Goal: Information Seeking & Learning: Understand process/instructions

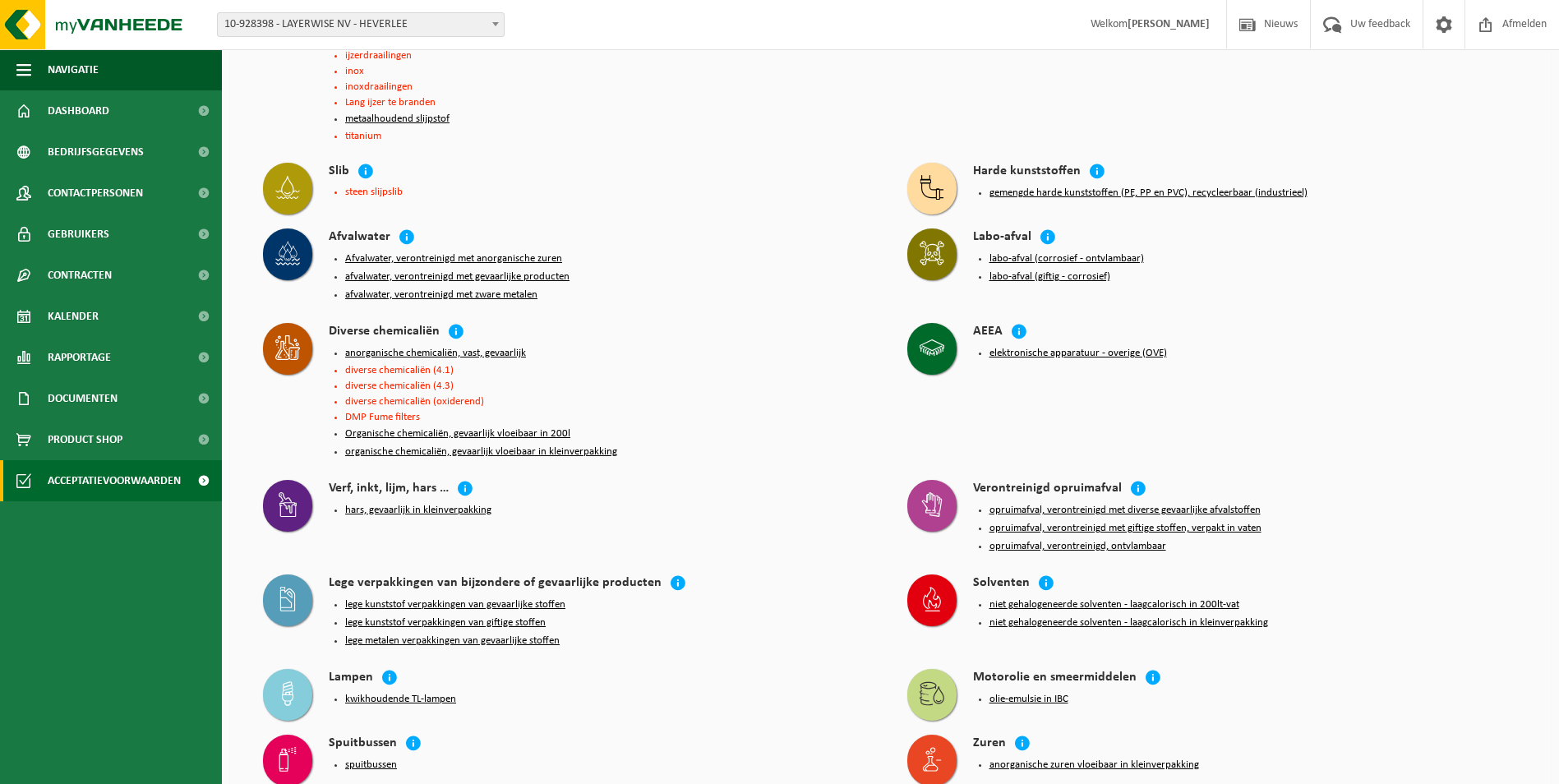
click at [416, 635] on button "lege metalen verpakkingen van gevaarlijke stoffen" at bounding box center [452, 641] width 214 height 13
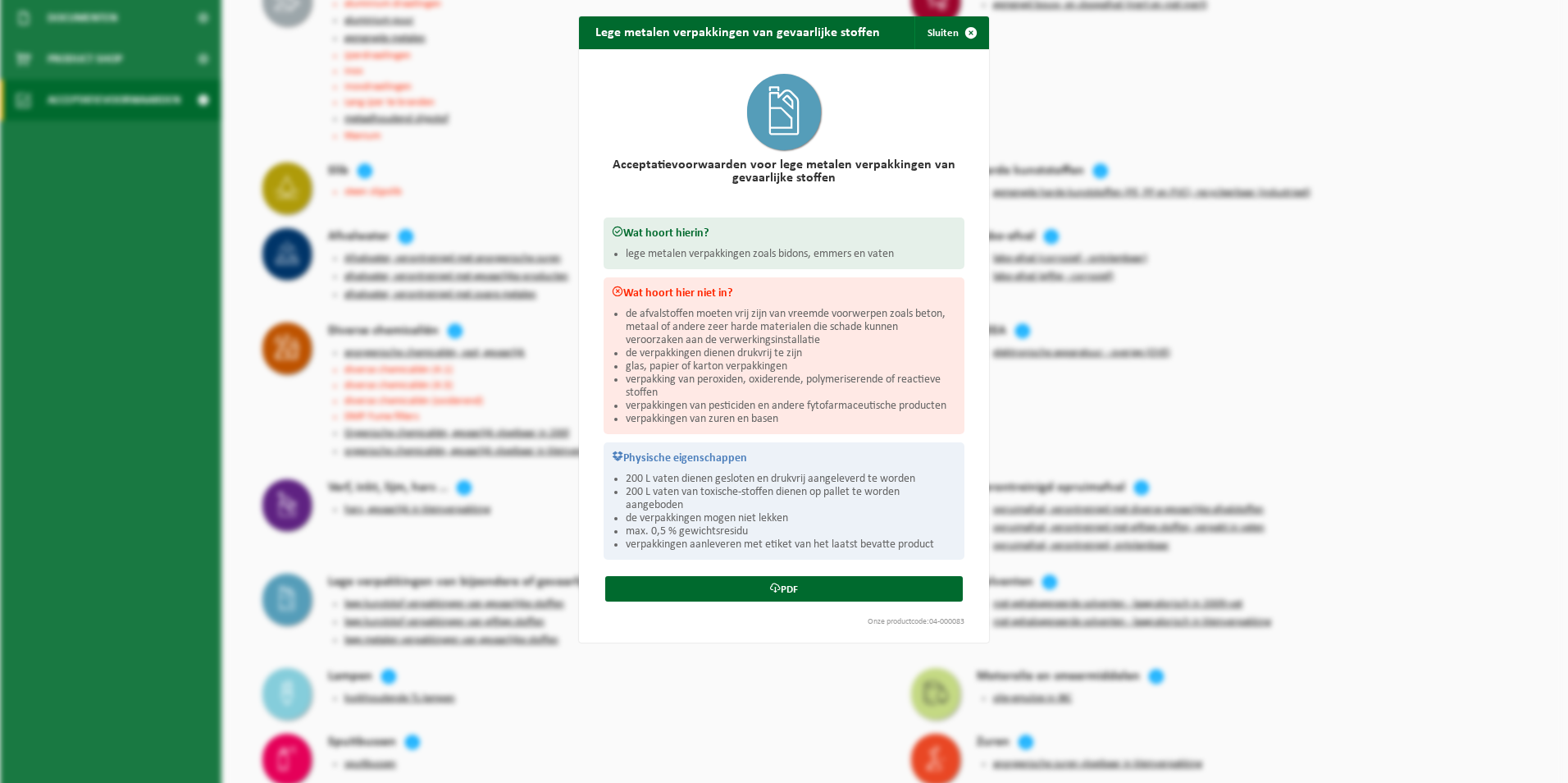
click at [671, 701] on div "Lege metalen verpakkingen van gevaarlijke stoffen Sluiten Acceptatievoorwaarden…" at bounding box center [784, 392] width 1568 height 783
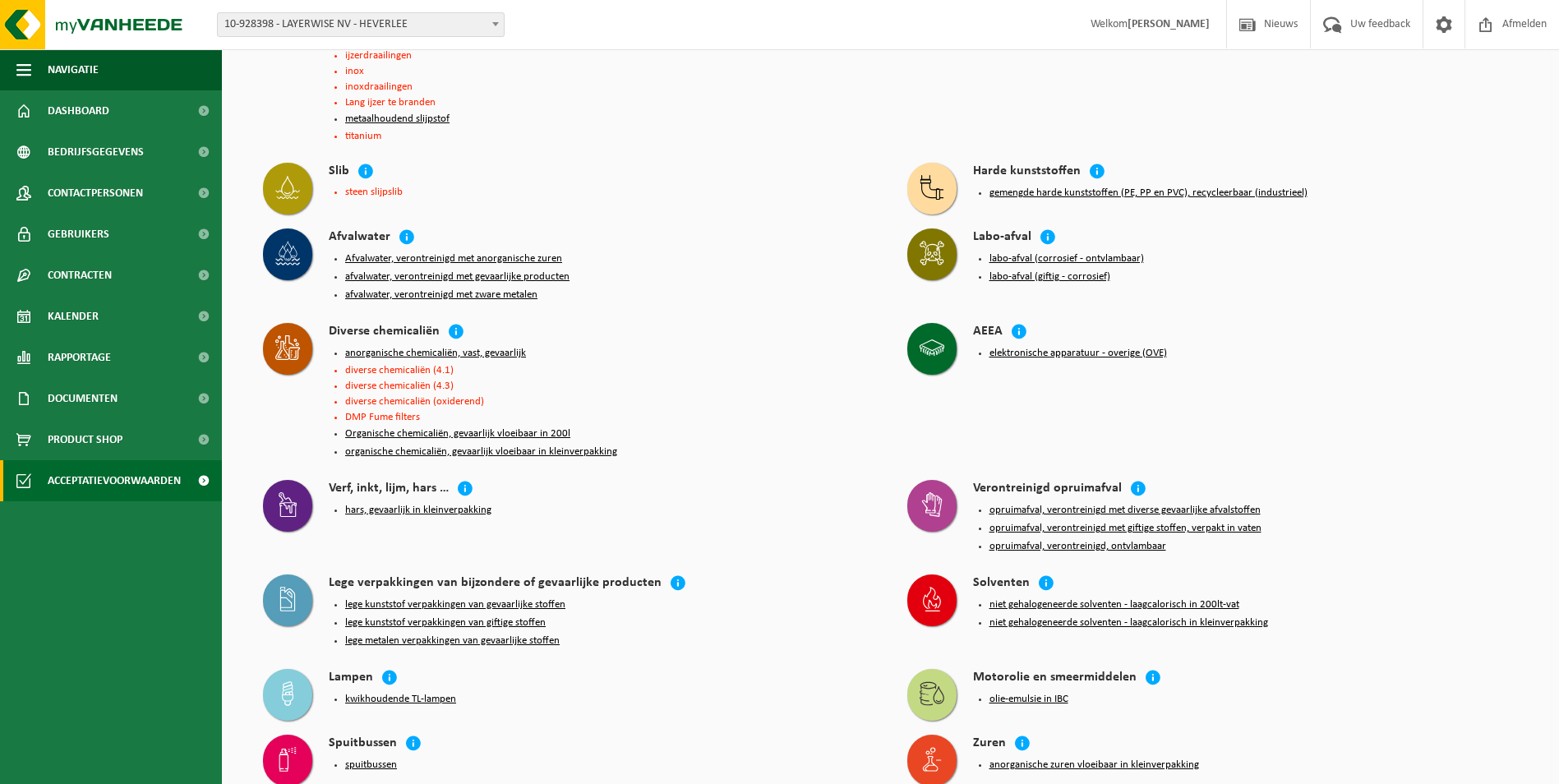
click at [424, 635] on button "lege metalen verpakkingen van gevaarlijke stoffen" at bounding box center [452, 641] width 214 height 13
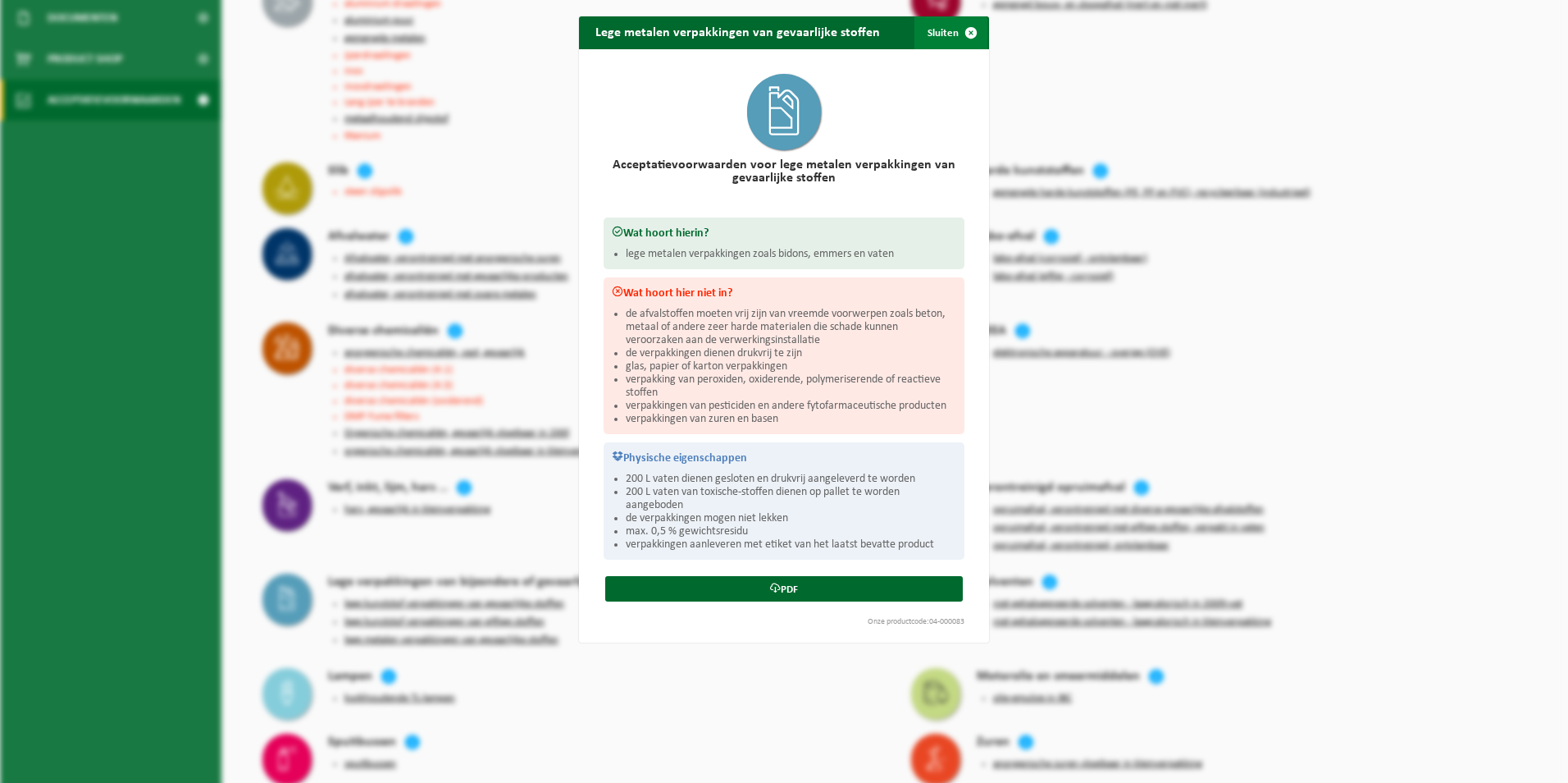
click at [968, 28] on span "button" at bounding box center [971, 32] width 33 height 33
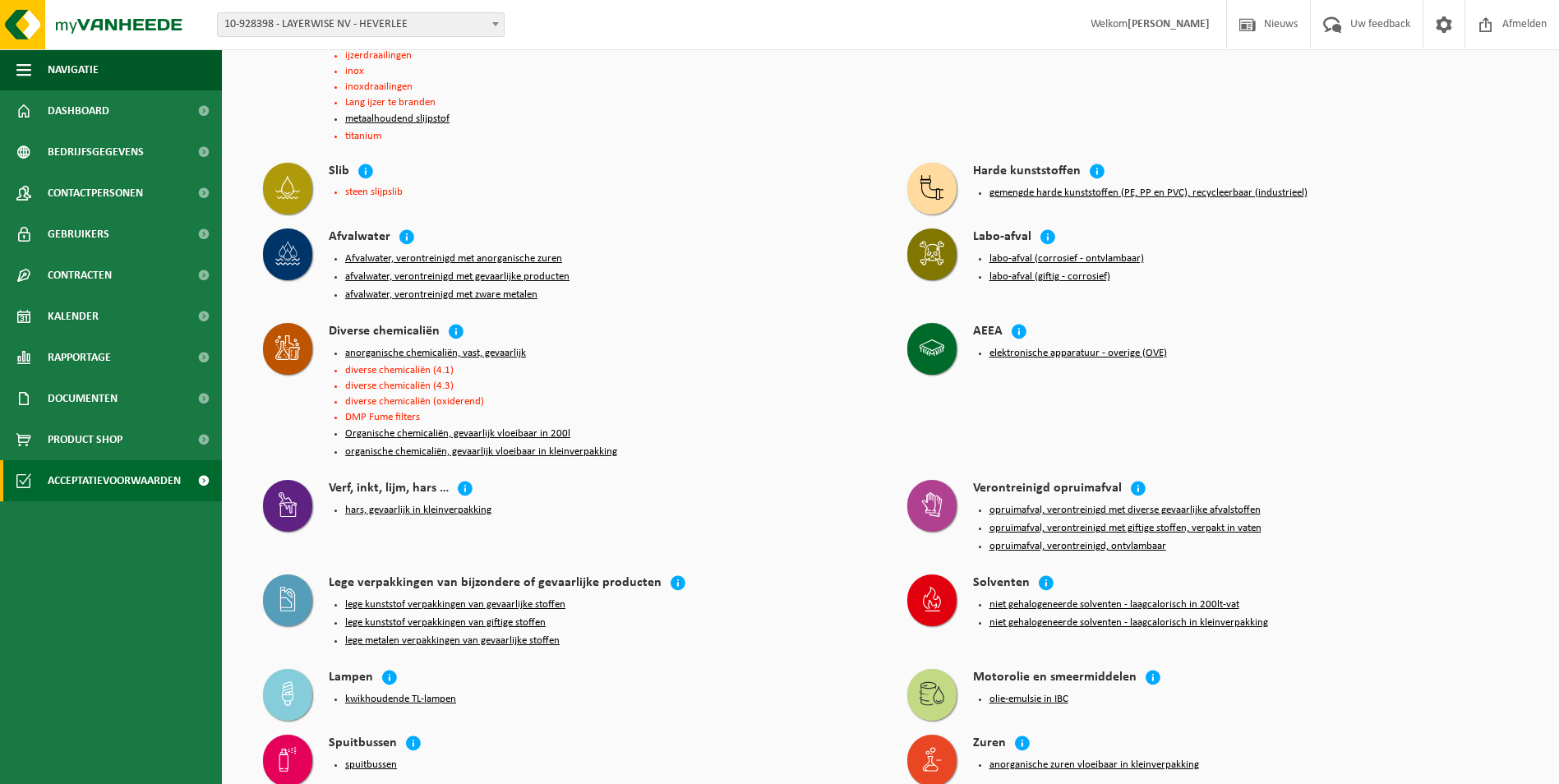
click at [450, 598] on button "lege kunststof verpakkingen van gevaarlijke stoffen" at bounding box center [454, 605] width 220 height 13
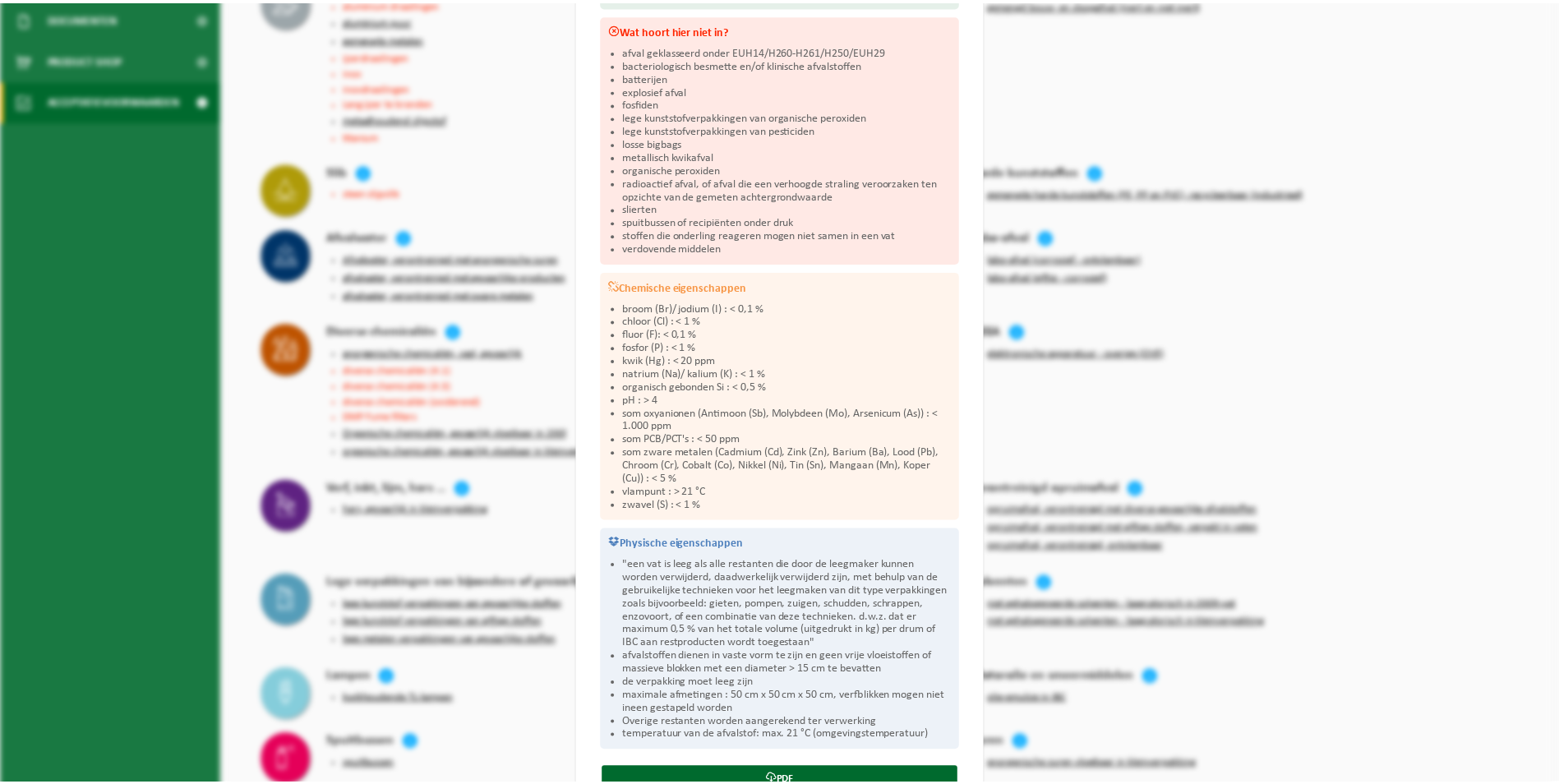
scroll to position [326, 0]
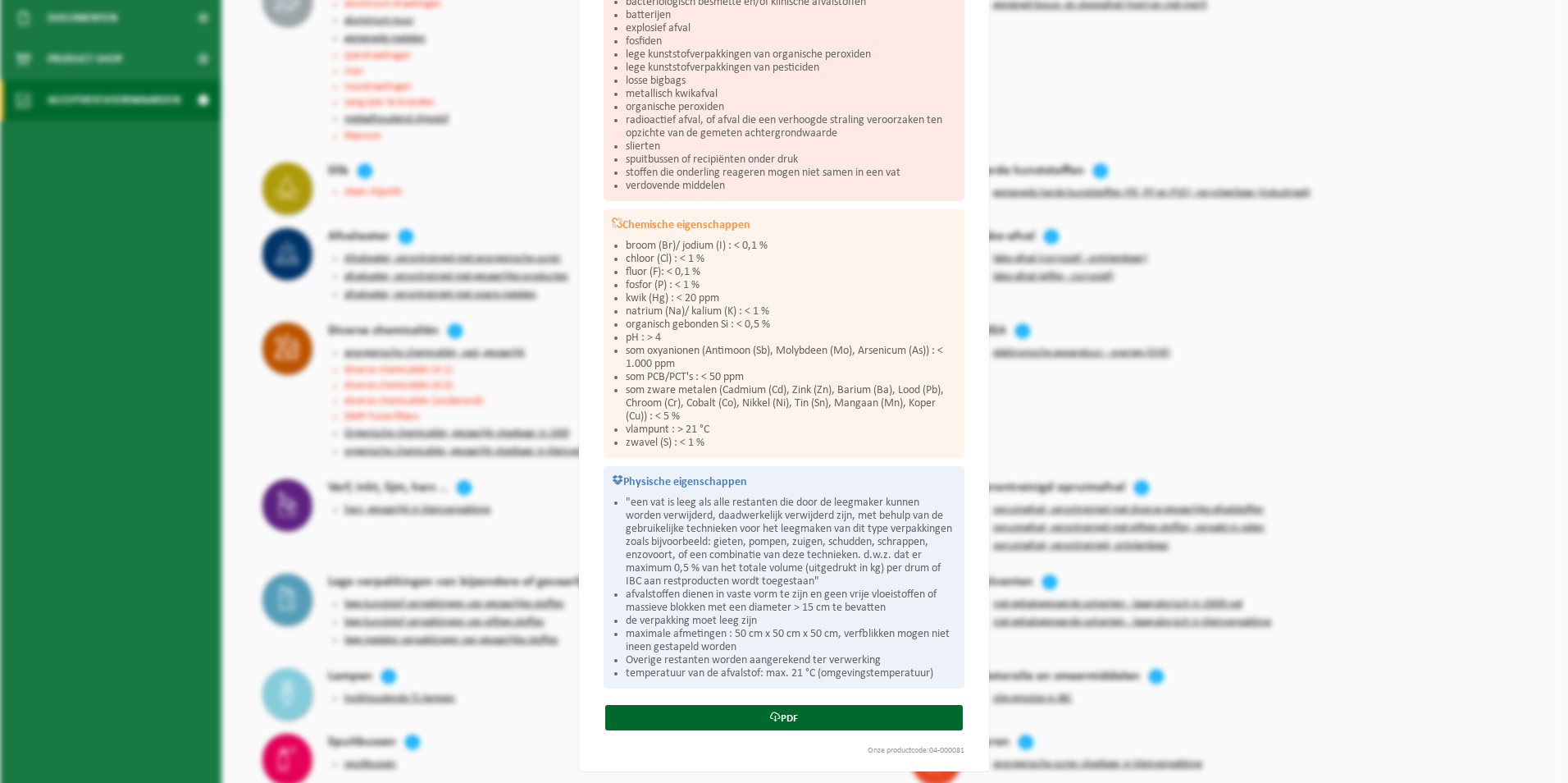
click at [1064, 716] on div "Lege kunststof verpakkingen van gevaarlijke stoffen Sluiten Acceptatievoorwaard…" at bounding box center [784, 392] width 1568 height 783
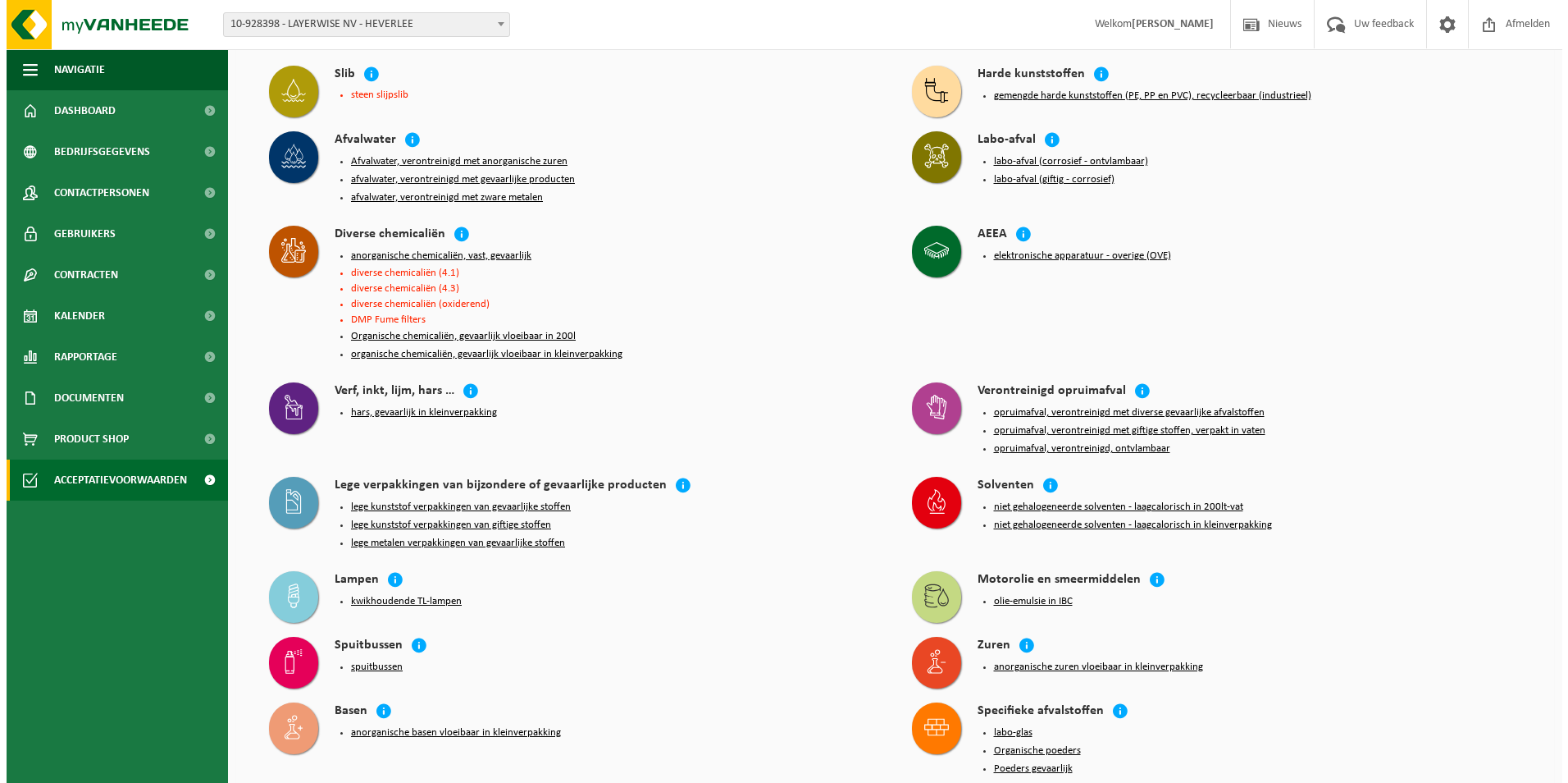
scroll to position [626, 0]
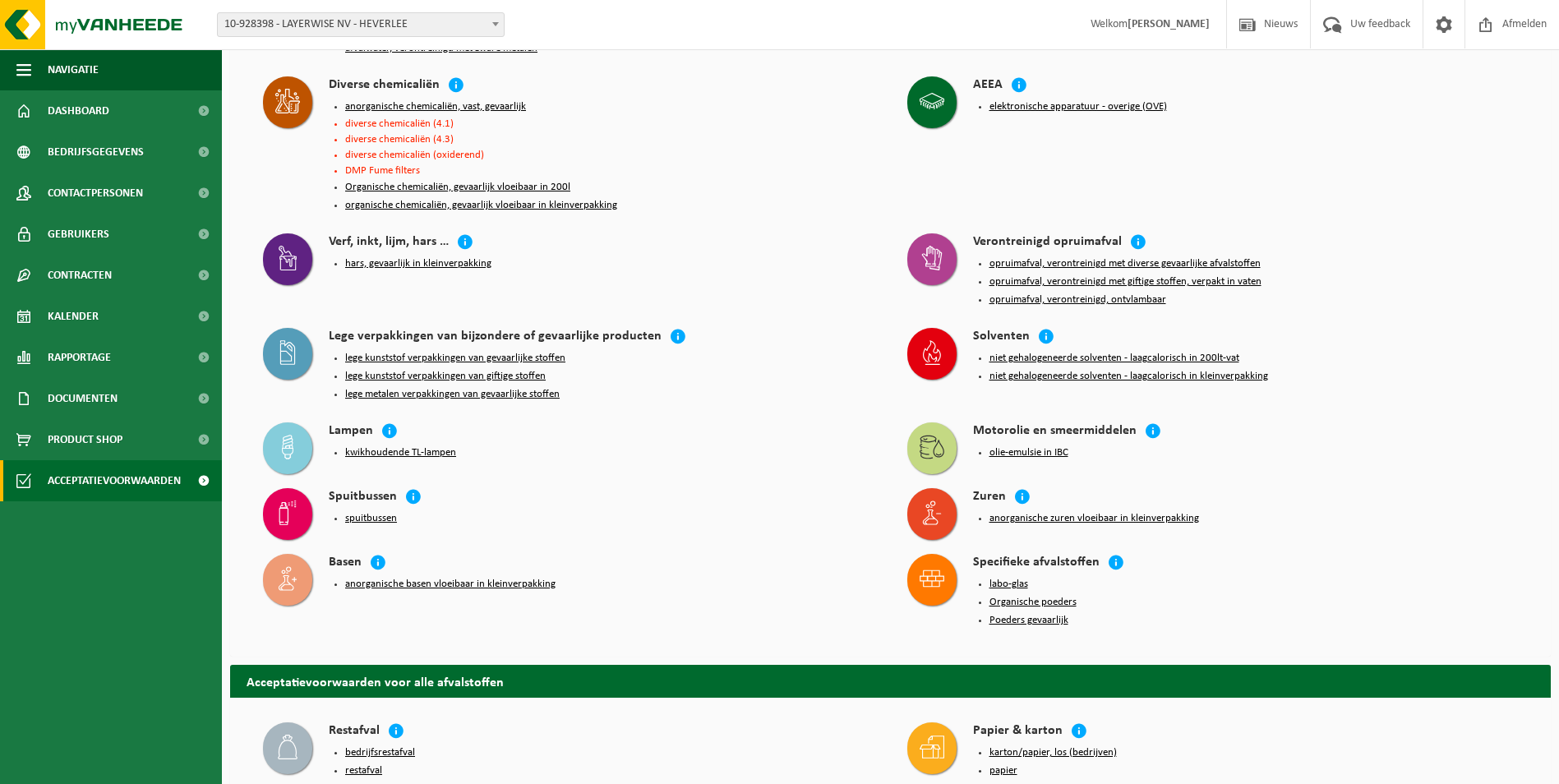
click at [1013, 614] on button "Poeders gevaarlijk" at bounding box center [1029, 621] width 79 height 13
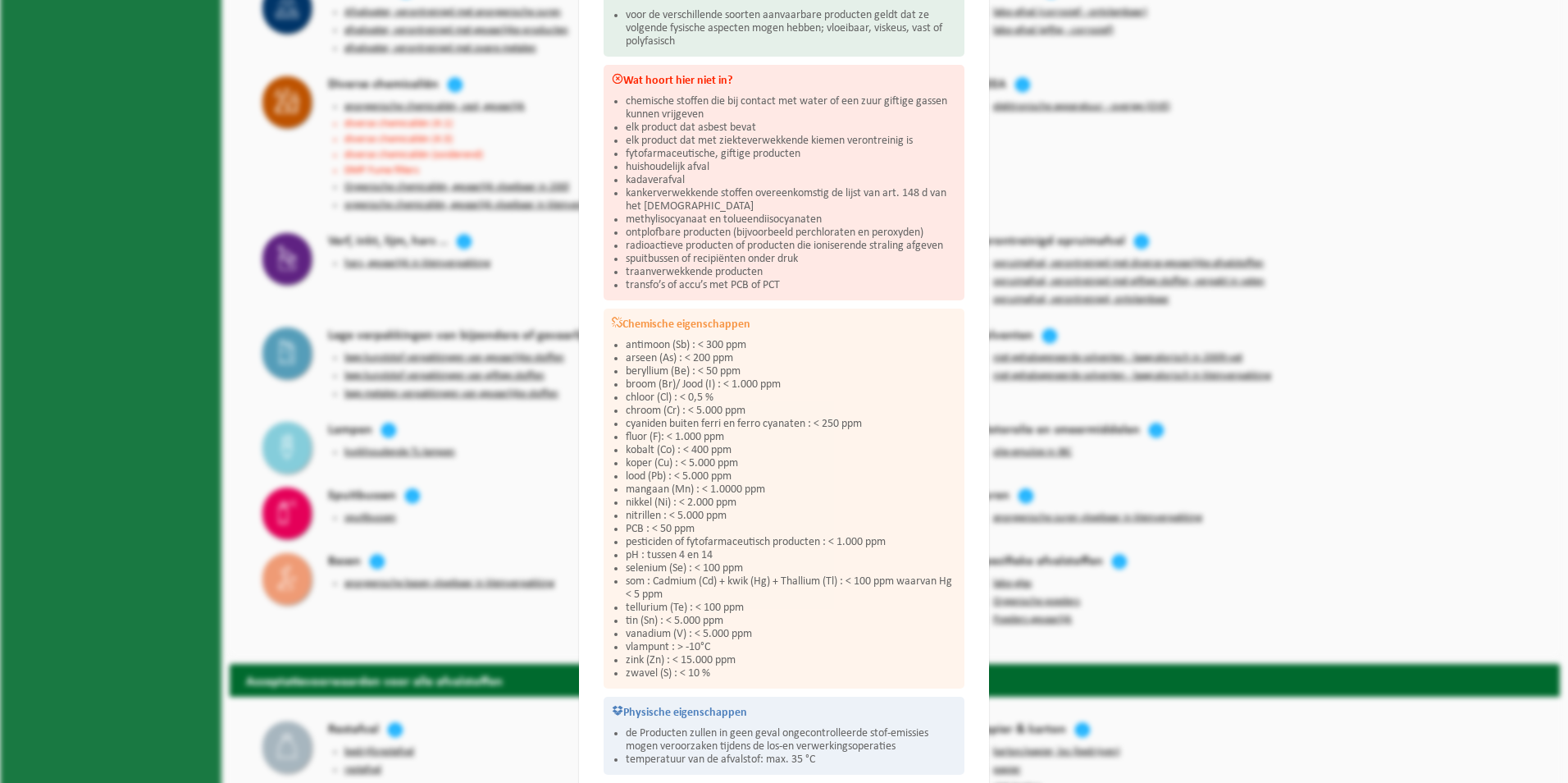
scroll to position [0, 0]
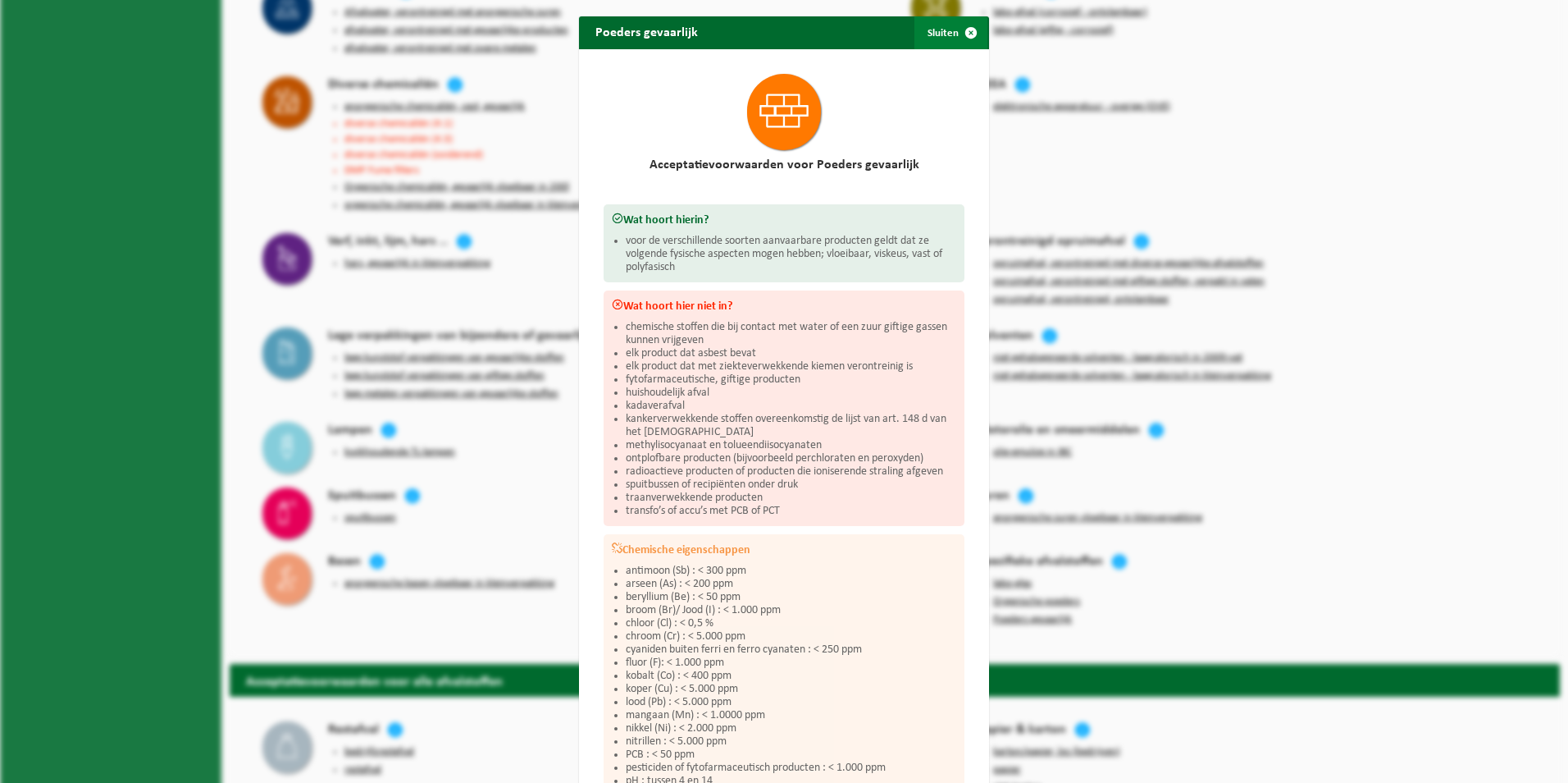
click at [966, 28] on span "button" at bounding box center [971, 32] width 33 height 33
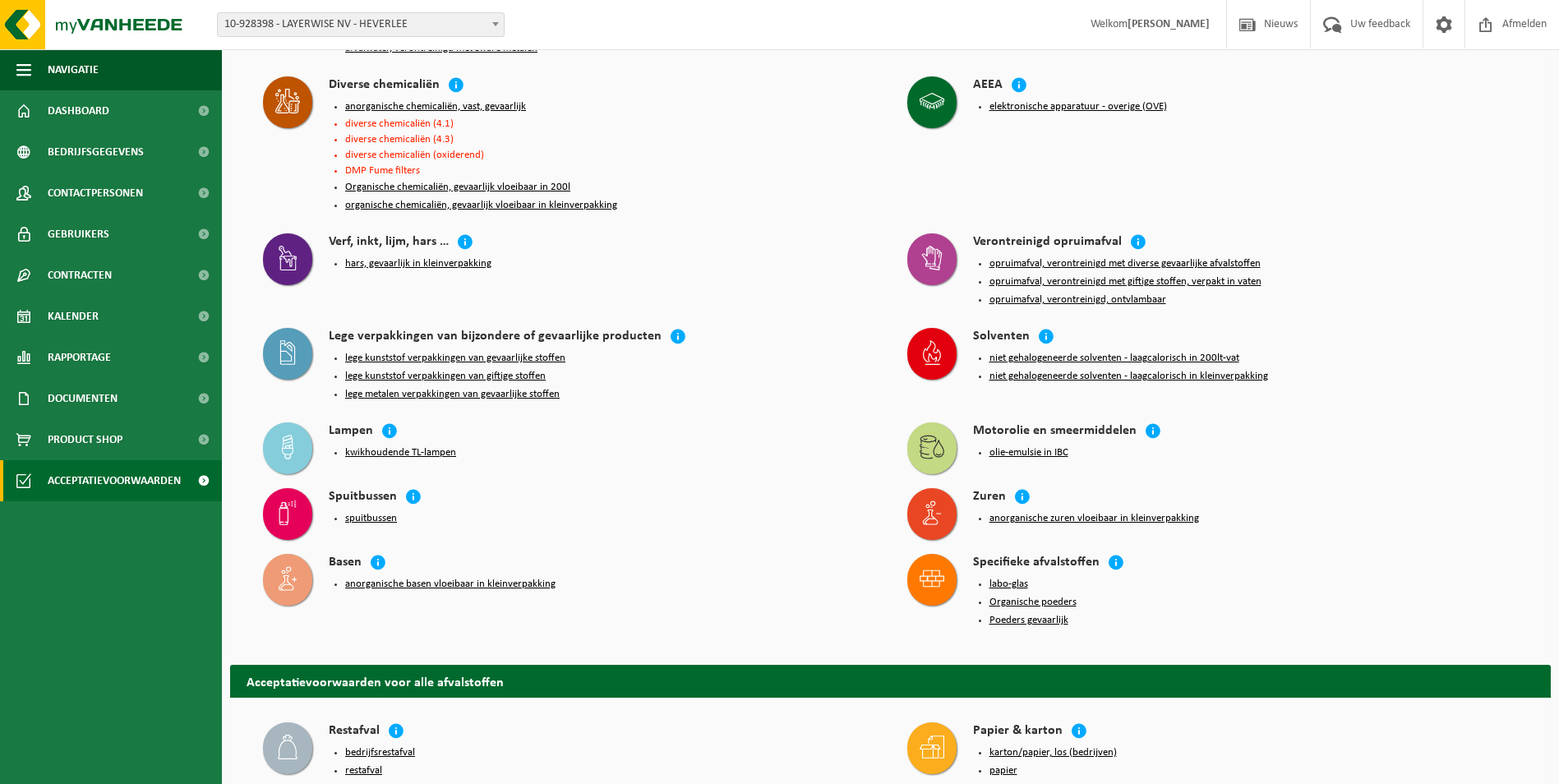
click at [1028, 596] on button "Organische poeders" at bounding box center [1033, 603] width 87 height 13
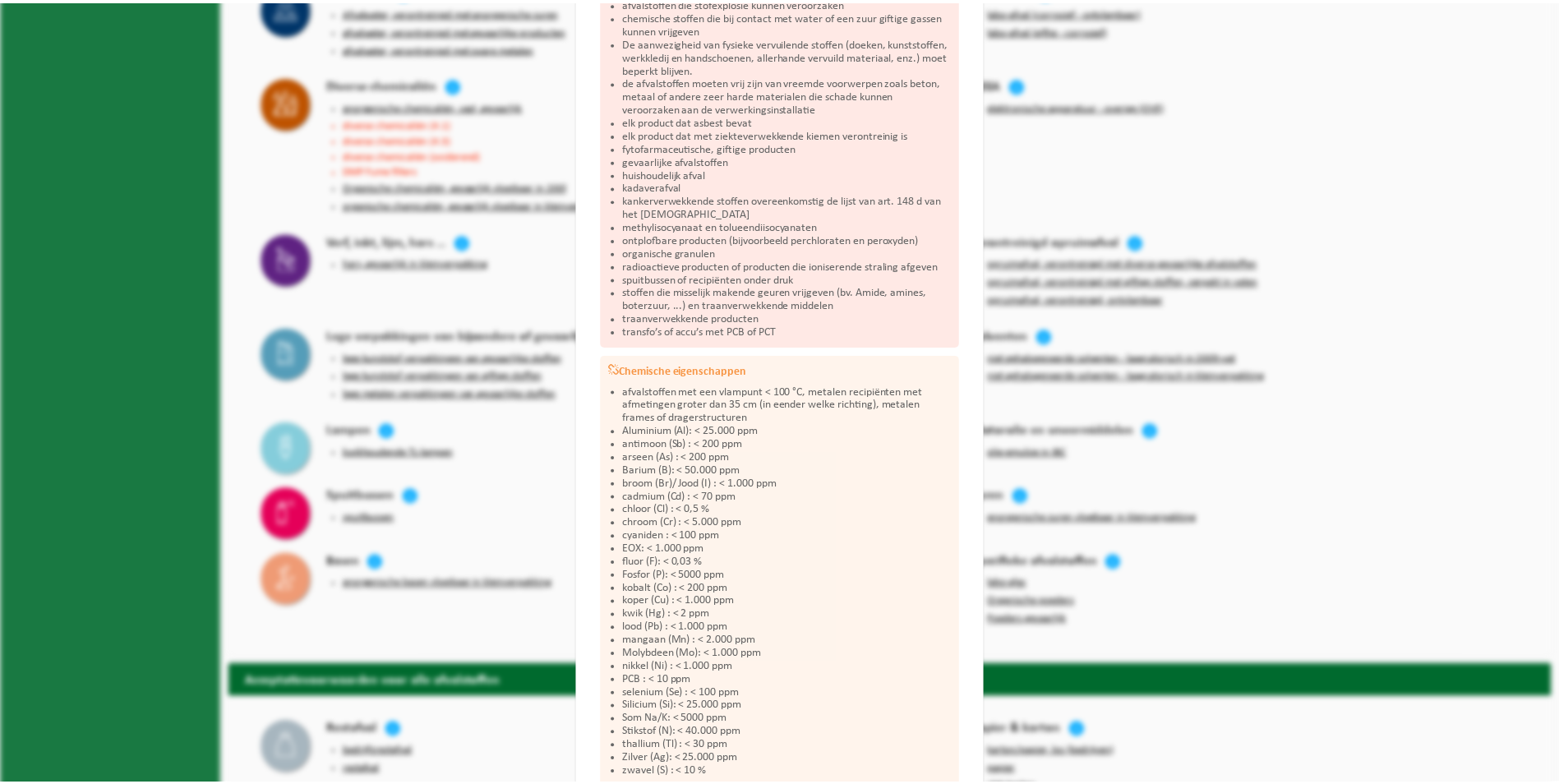
scroll to position [315, 0]
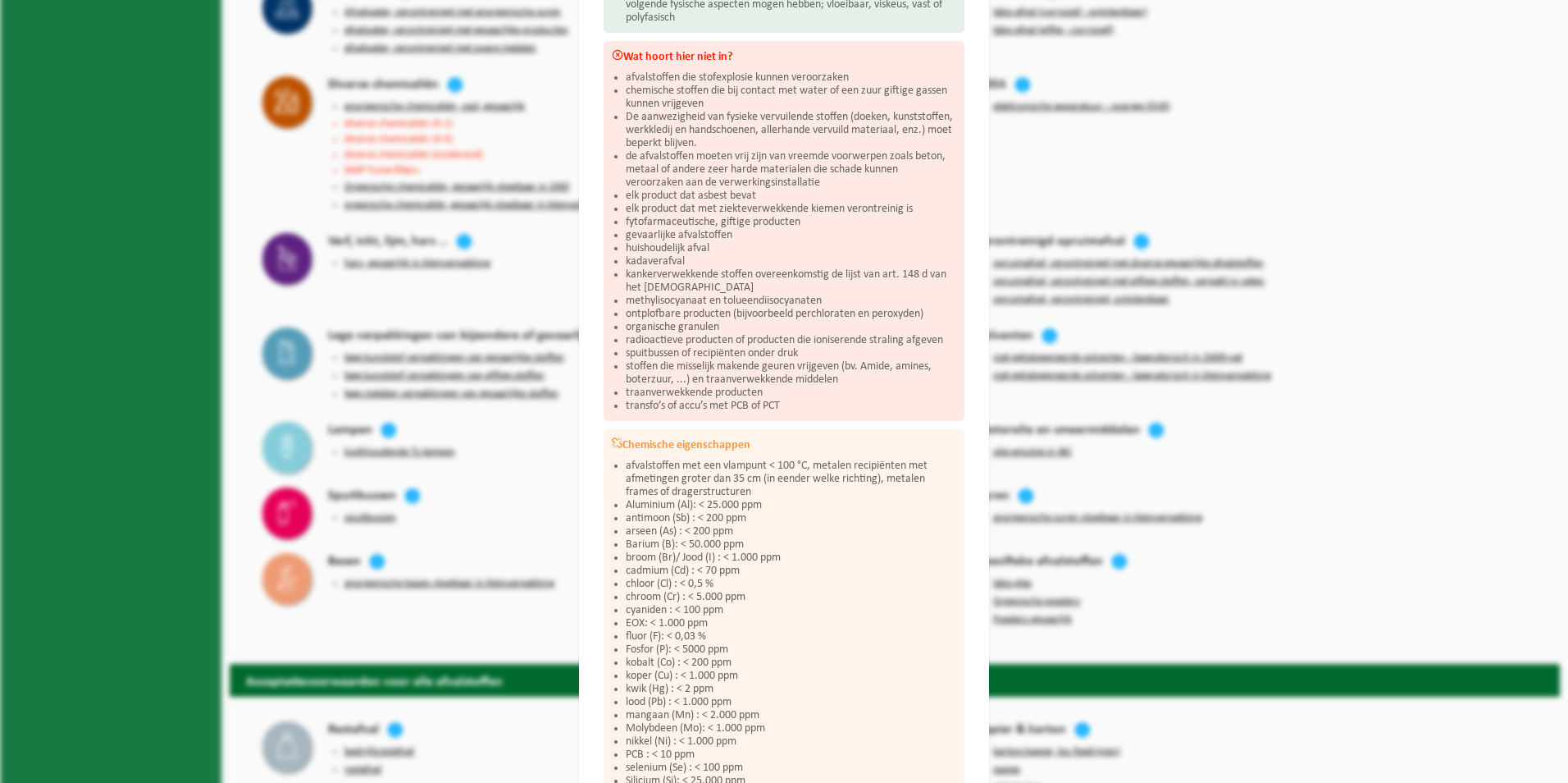
click at [1115, 534] on div "Organische poeders Sluiten Acceptatievoorwaarden voor Organische poeders Wat ho…" at bounding box center [784, 392] width 1568 height 783
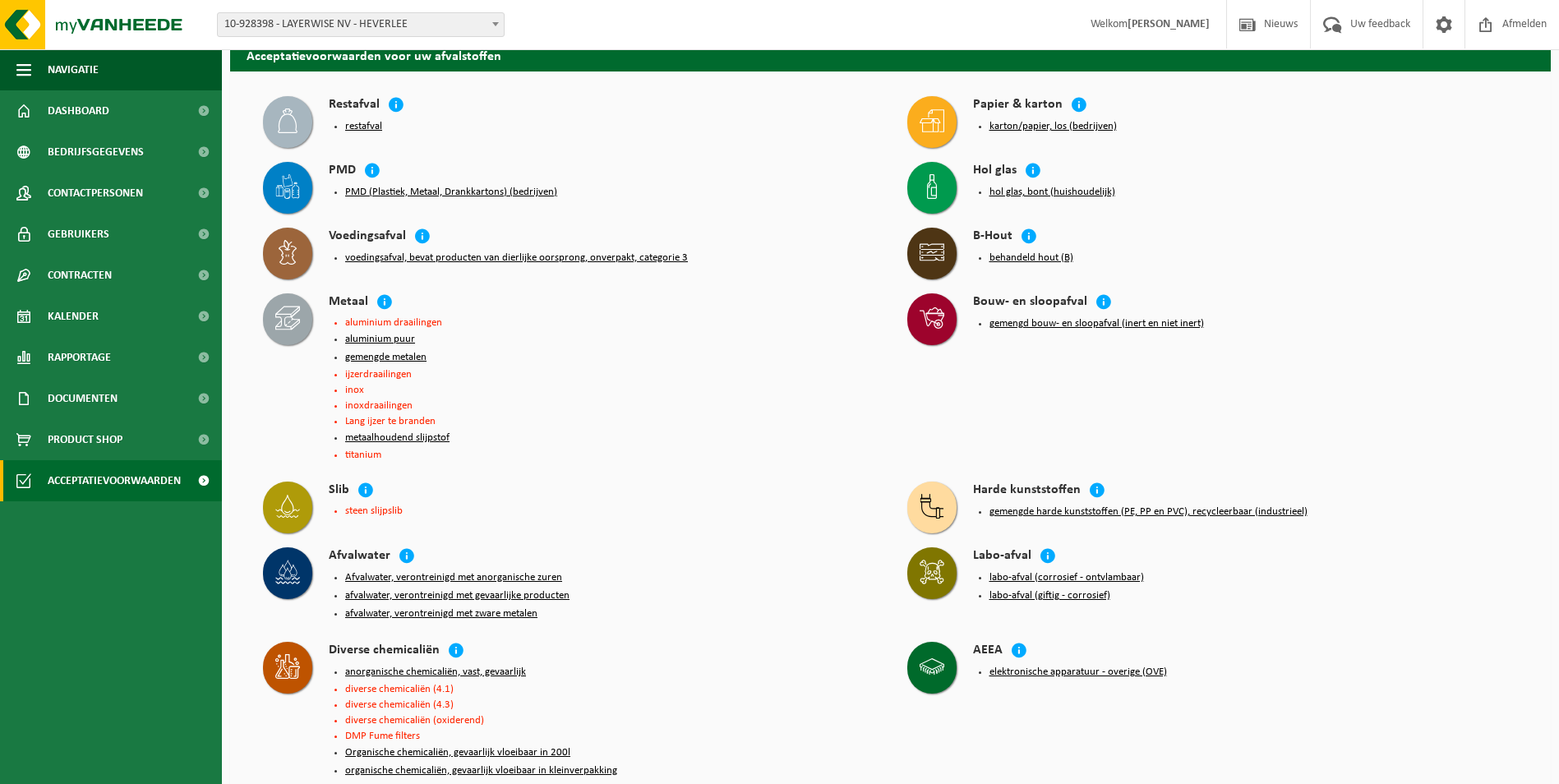
scroll to position [52, 0]
